Goal: Task Accomplishment & Management: Use online tool/utility

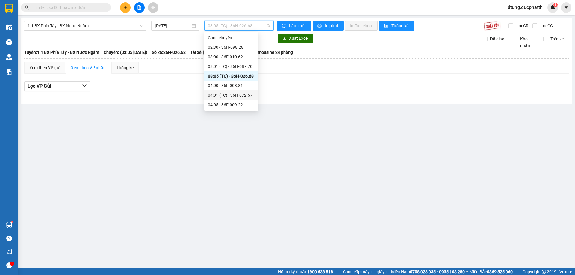
scroll to position [30, 0]
click at [239, 103] on div "06:00 - 36F-009.28" at bounding box center [231, 103] width 47 height 7
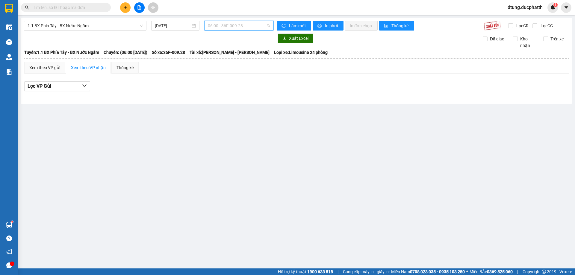
click at [238, 28] on span "06:00 - 36F-009.28" at bounding box center [239, 25] width 62 height 9
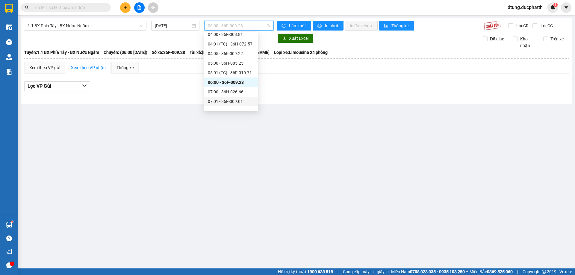
scroll to position [60, 0]
click at [233, 83] on div "07:00 - 36H-026.66" at bounding box center [231, 83] width 47 height 7
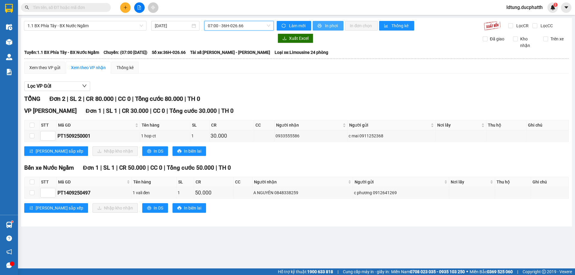
click at [325, 25] on span "In phơi" at bounding box center [332, 25] width 14 height 7
click at [254, 25] on span "07:00 - 36H-026.66" at bounding box center [239, 25] width 62 height 9
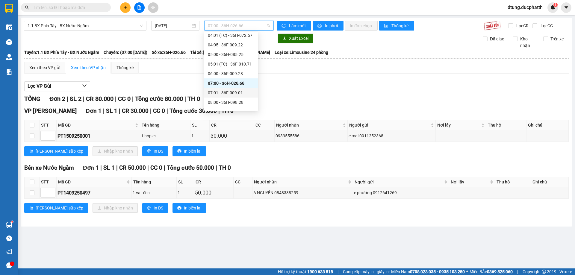
click at [232, 95] on div "07:01 - 36F-009.01" at bounding box center [231, 93] width 47 height 7
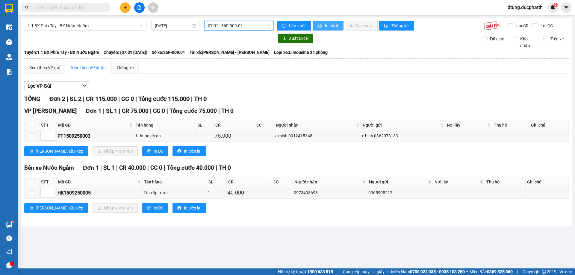
click at [325, 26] on span "In phơi" at bounding box center [332, 25] width 14 height 7
click at [265, 27] on span "07:01 - 36F-009.01" at bounding box center [239, 25] width 62 height 9
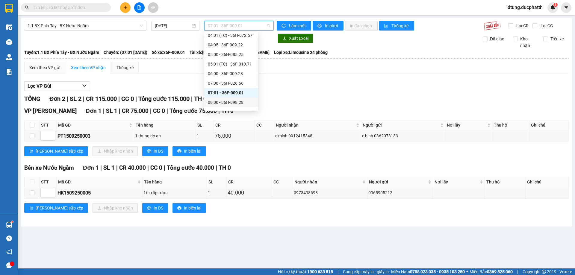
click at [239, 106] on div "08:00 - 36H-098.28" at bounding box center [231, 103] width 54 height 10
